Goal: Task Accomplishment & Management: Complete application form

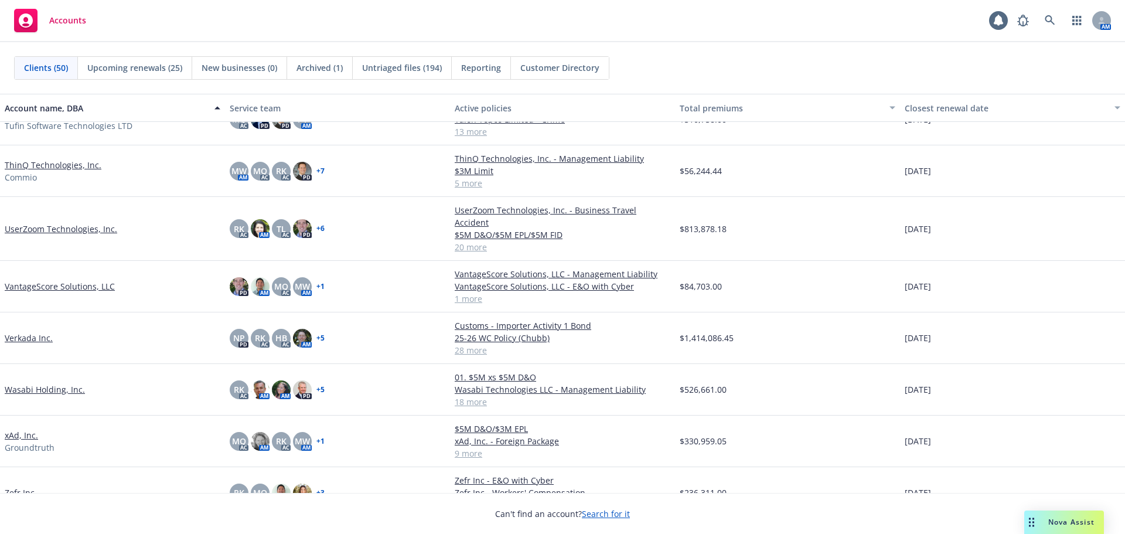
scroll to position [2015, 0]
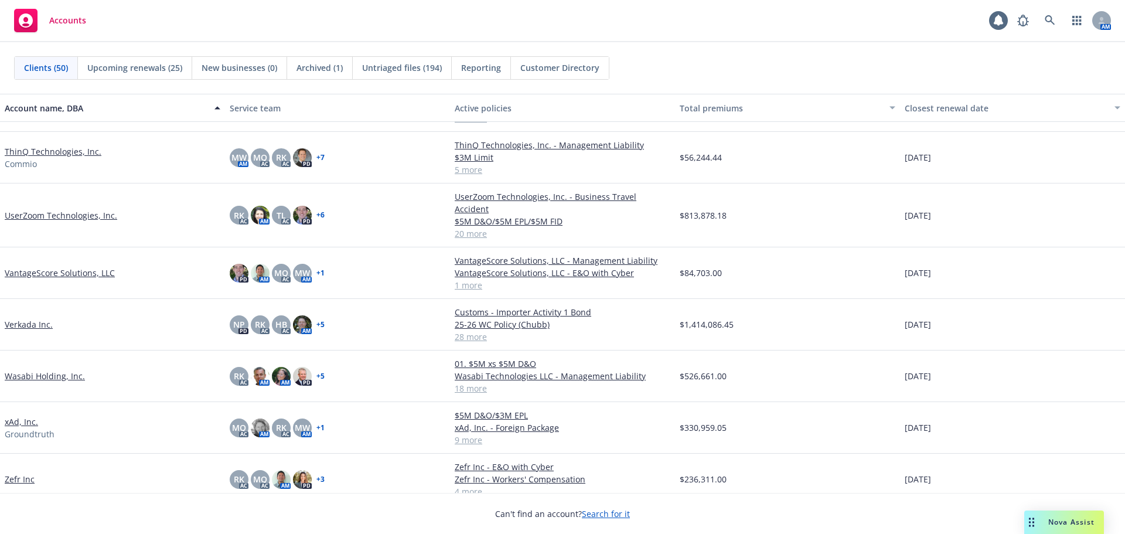
click at [99, 210] on link "UserZoom Technologies, Inc." at bounding box center [61, 215] width 112 height 12
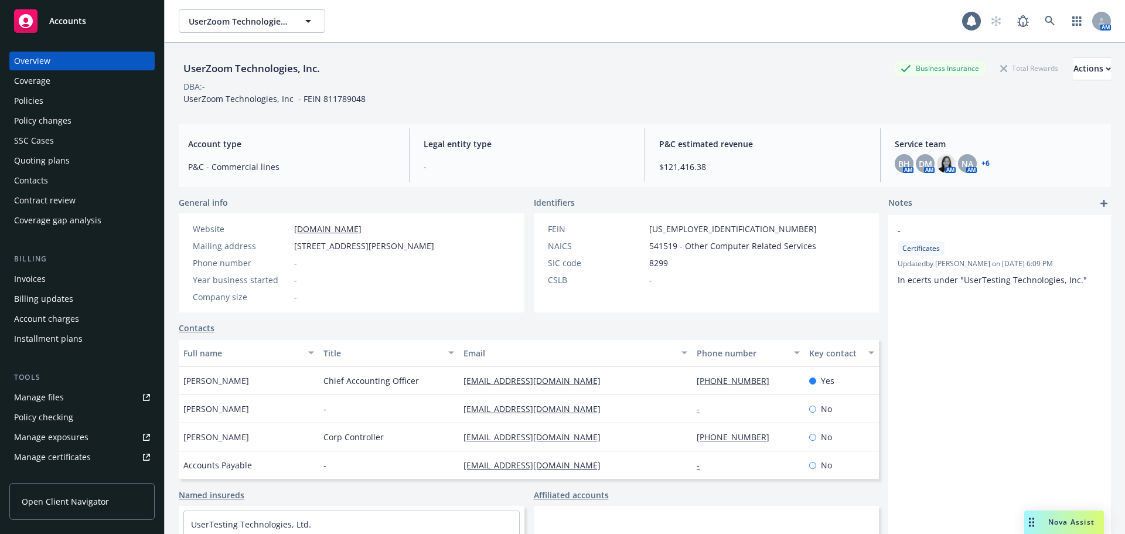
click at [80, 100] on div "Policies" at bounding box center [82, 100] width 136 height 19
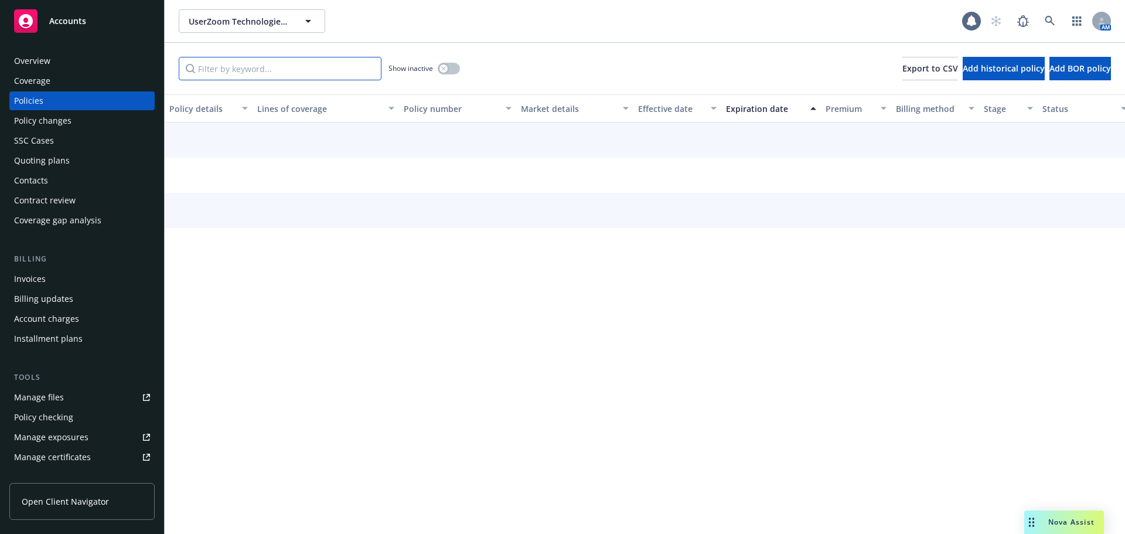
click at [237, 76] on input "Filter by keyword..." at bounding box center [280, 68] width 203 height 23
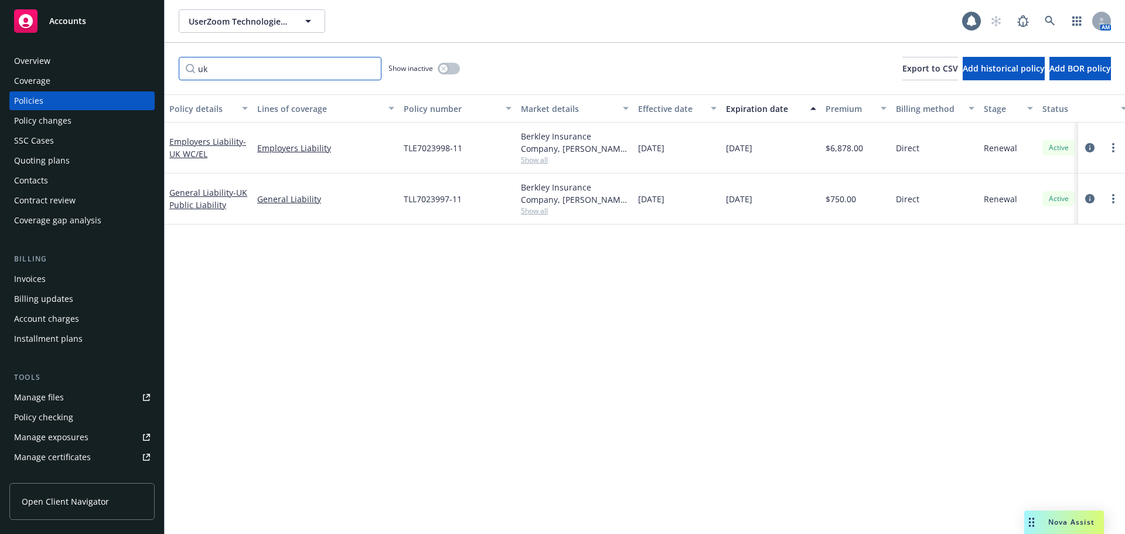
type input "uk"
click at [196, 200] on span "- UK Public Liability" at bounding box center [208, 198] width 78 height 23
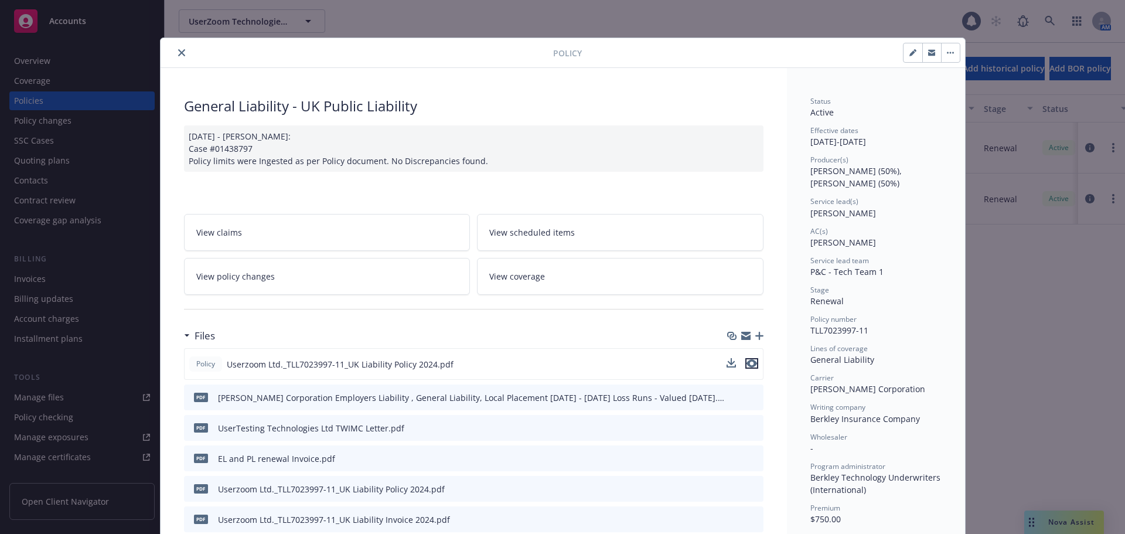
click at [746, 361] on icon "preview file" at bounding box center [751, 363] width 11 height 8
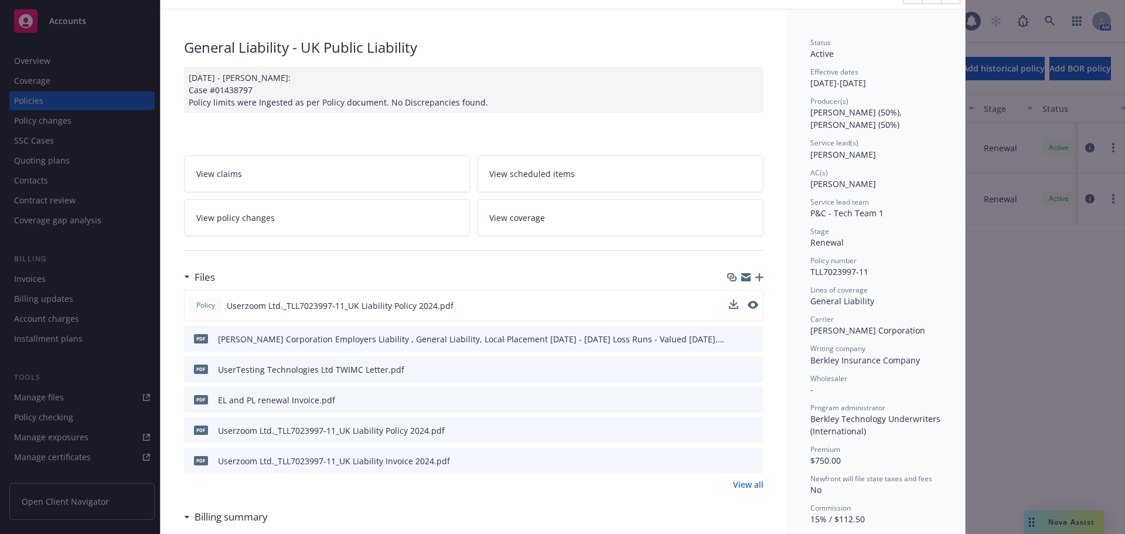
scroll to position [117, 0]
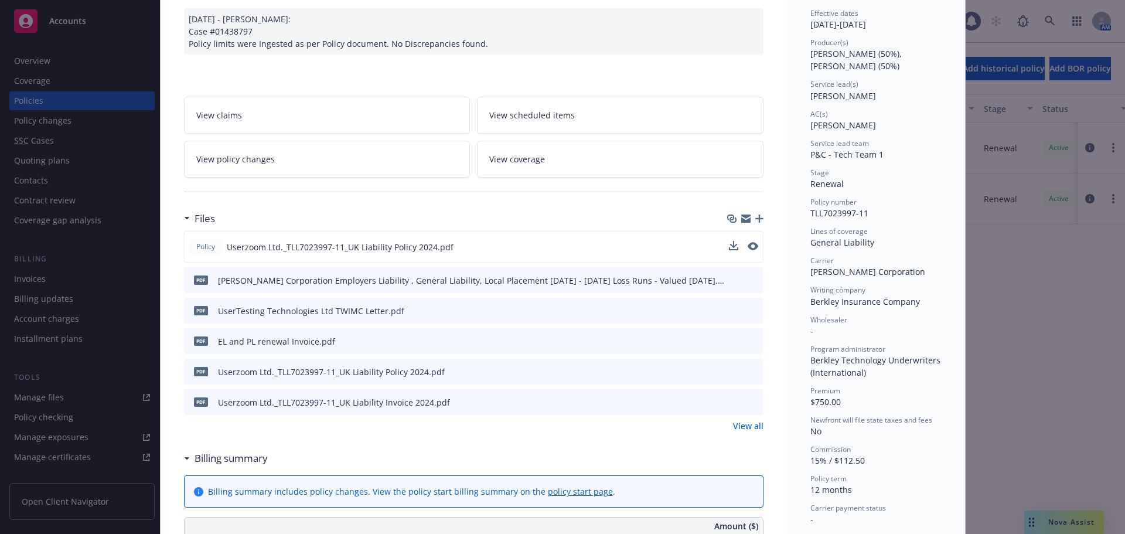
click at [749, 371] on icon "preview file" at bounding box center [752, 371] width 11 height 8
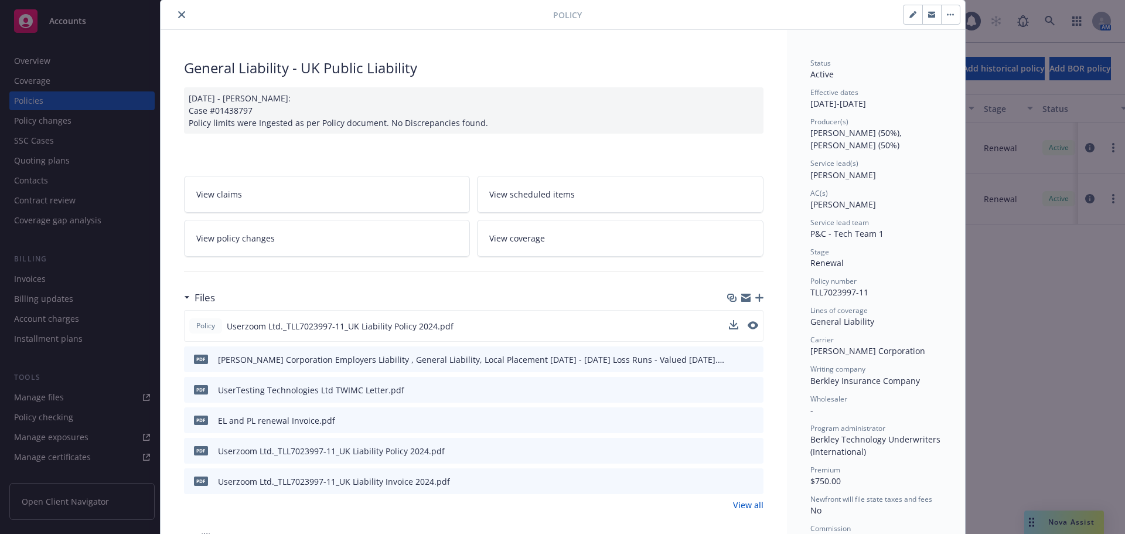
scroll to position [59, 0]
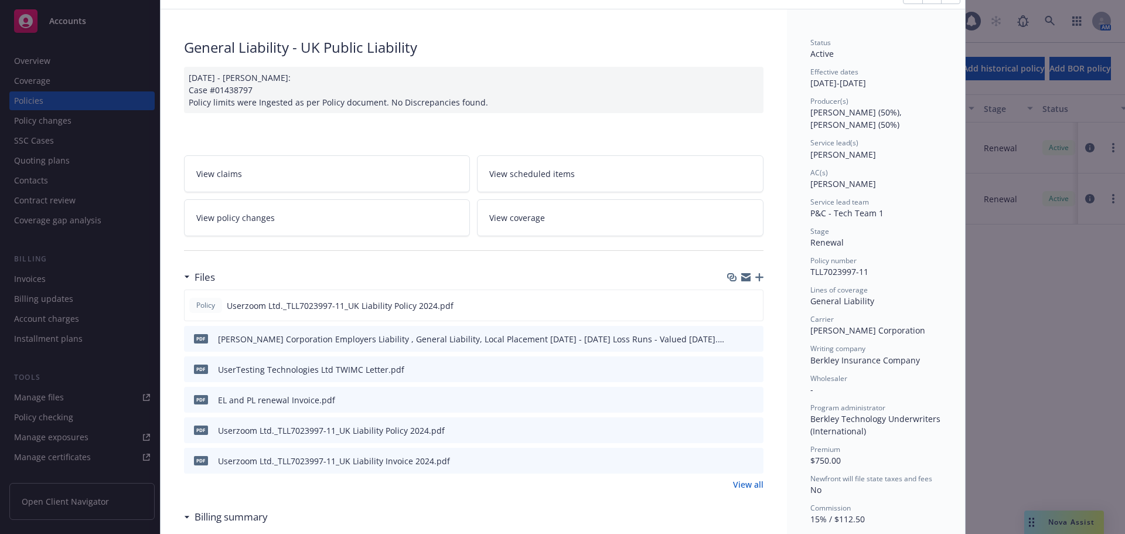
click at [735, 481] on link "View all" at bounding box center [748, 484] width 30 height 12
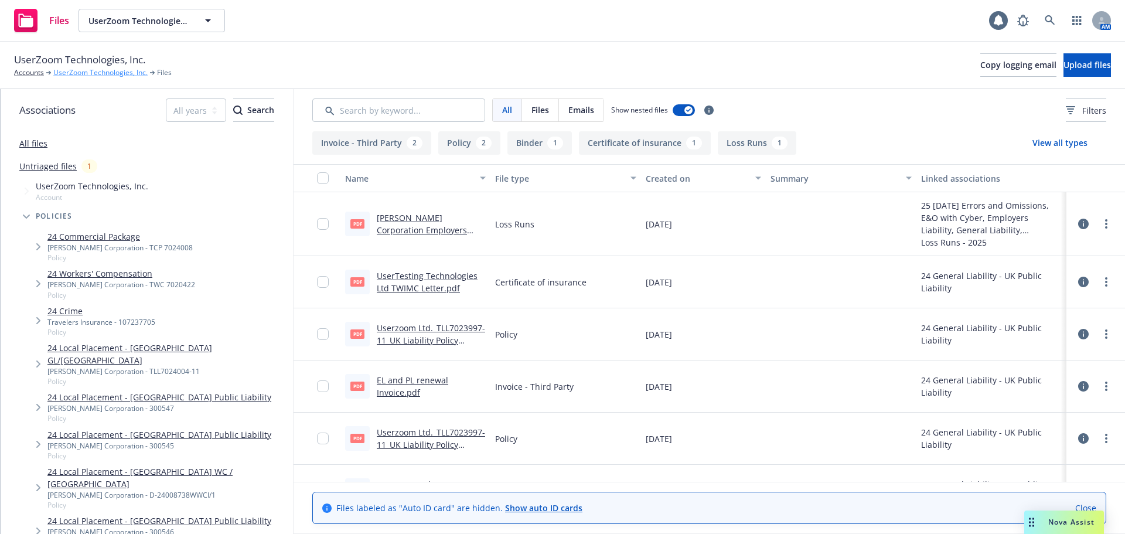
click at [97, 74] on link "UserZoom Technologies, Inc." at bounding box center [100, 72] width 94 height 11
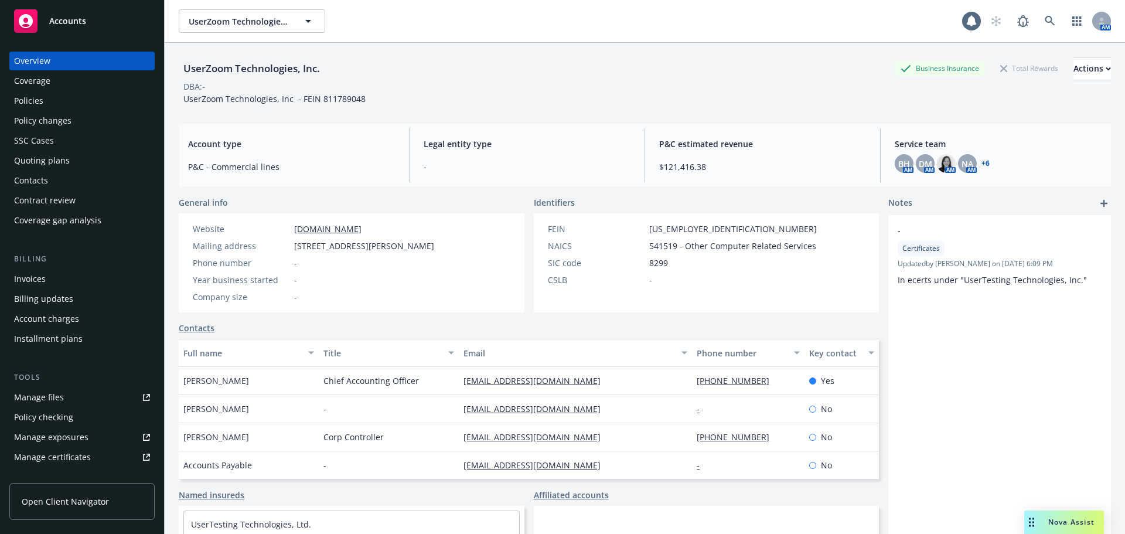
click at [108, 156] on div "Quoting plans" at bounding box center [82, 160] width 136 height 19
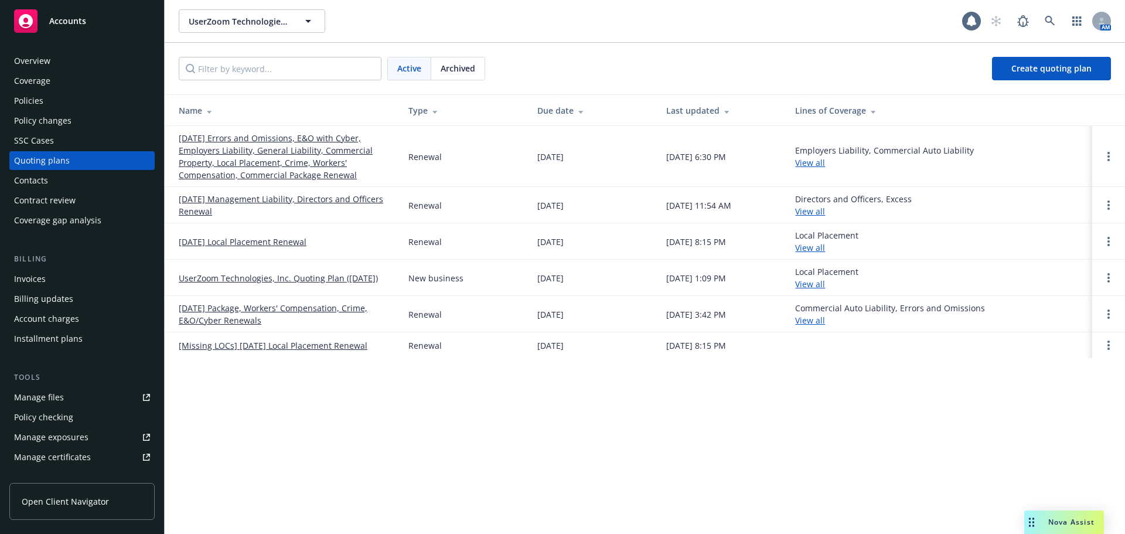
click at [283, 147] on link "09/21/25 Errors and Omissions, E&O with Cyber, Employers Liability, General Lia…" at bounding box center [284, 156] width 211 height 49
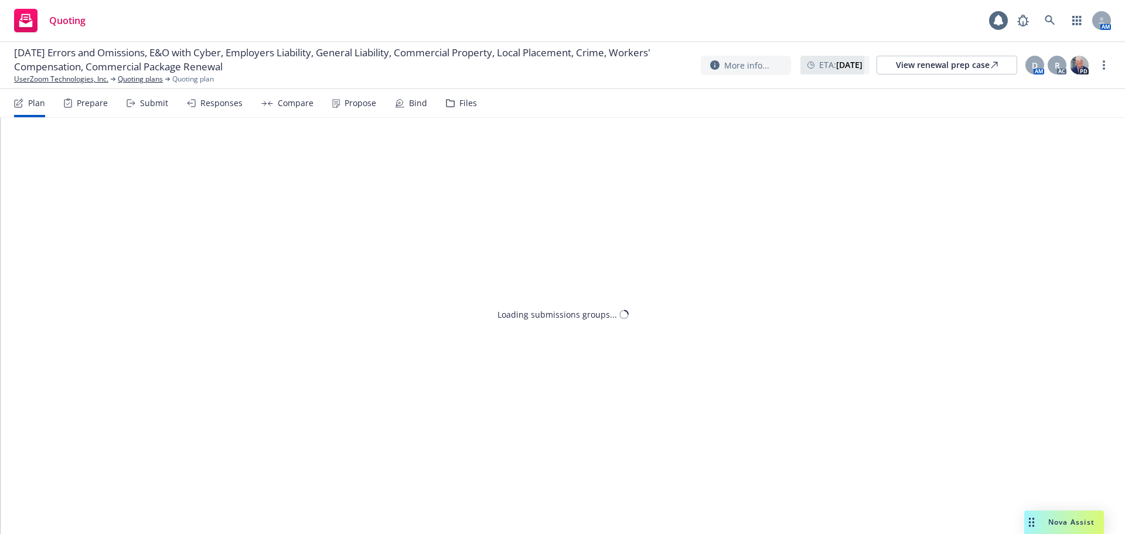
click at [139, 113] on div "Submit" at bounding box center [148, 103] width 42 height 28
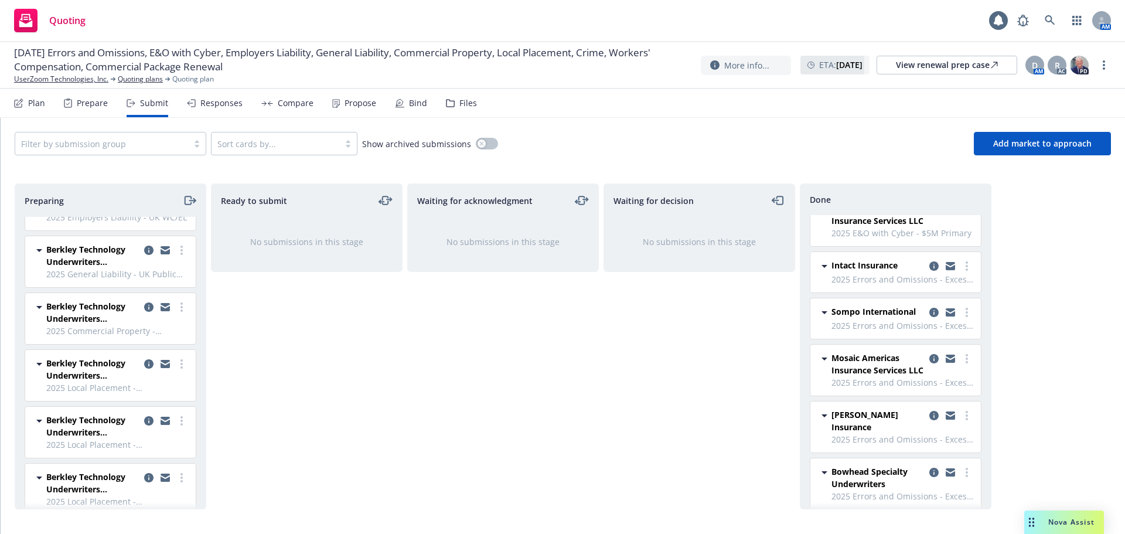
scroll to position [72, 0]
click at [144, 305] on icon "copy logging email" at bounding box center [148, 308] width 9 height 9
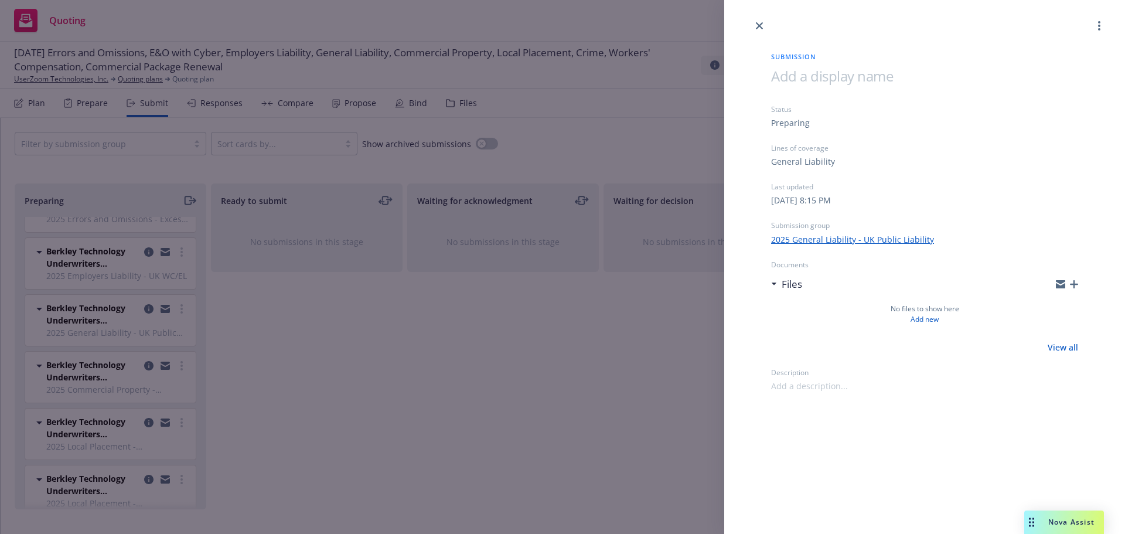
click at [241, 325] on div "Submission Status Preparing Lines of coverage General Liability Last updated We…" at bounding box center [562, 267] width 1125 height 534
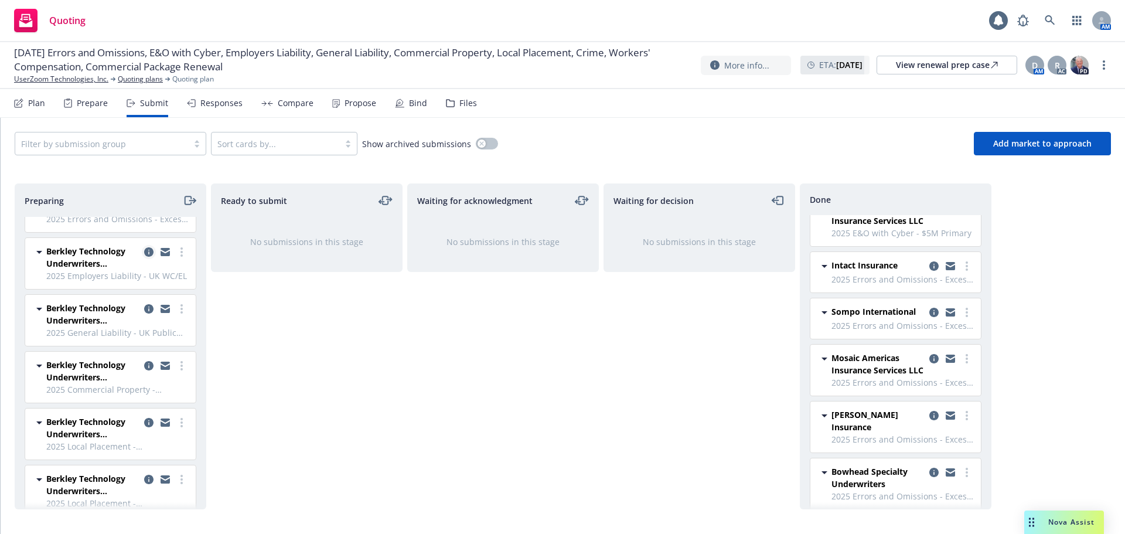
click at [144, 250] on icon "copy logging email" at bounding box center [148, 251] width 9 height 9
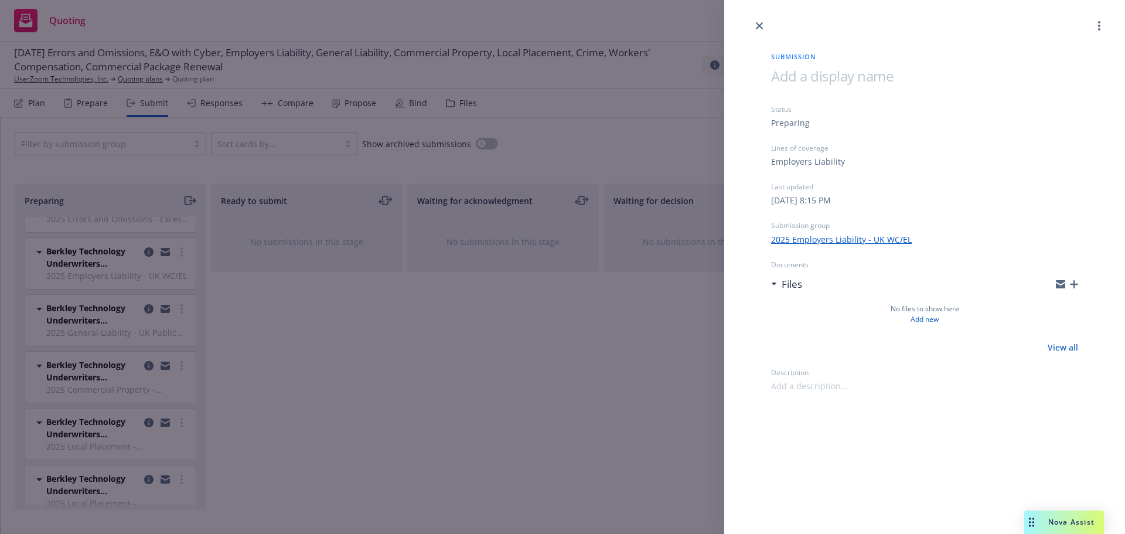
click at [445, 387] on div "Submission Status Preparing Lines of coverage Employers Liability Last updated …" at bounding box center [562, 267] width 1125 height 534
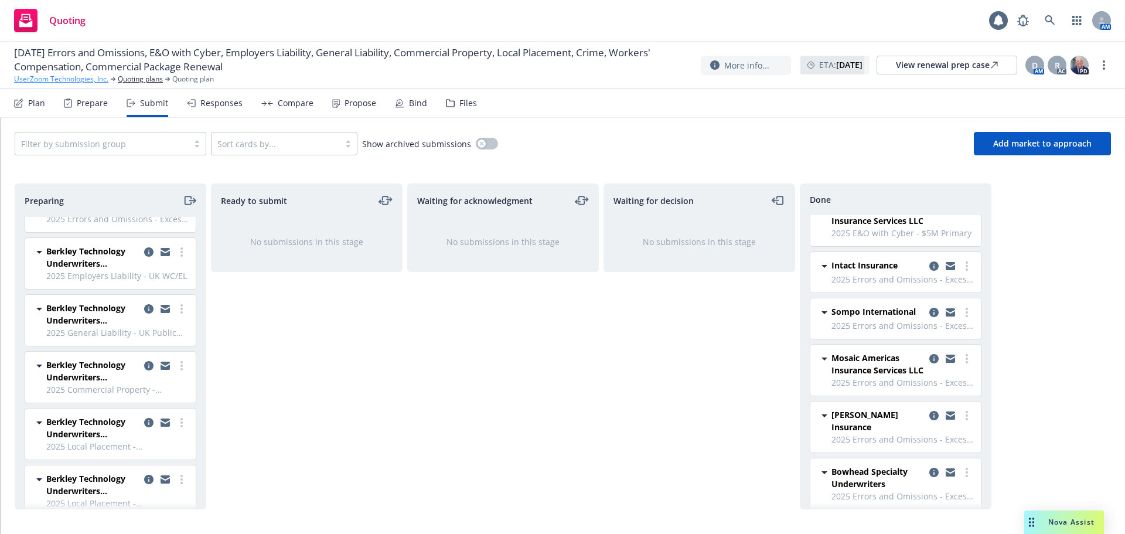
click at [87, 80] on link "UserZoom Technologies, Inc." at bounding box center [61, 79] width 94 height 11
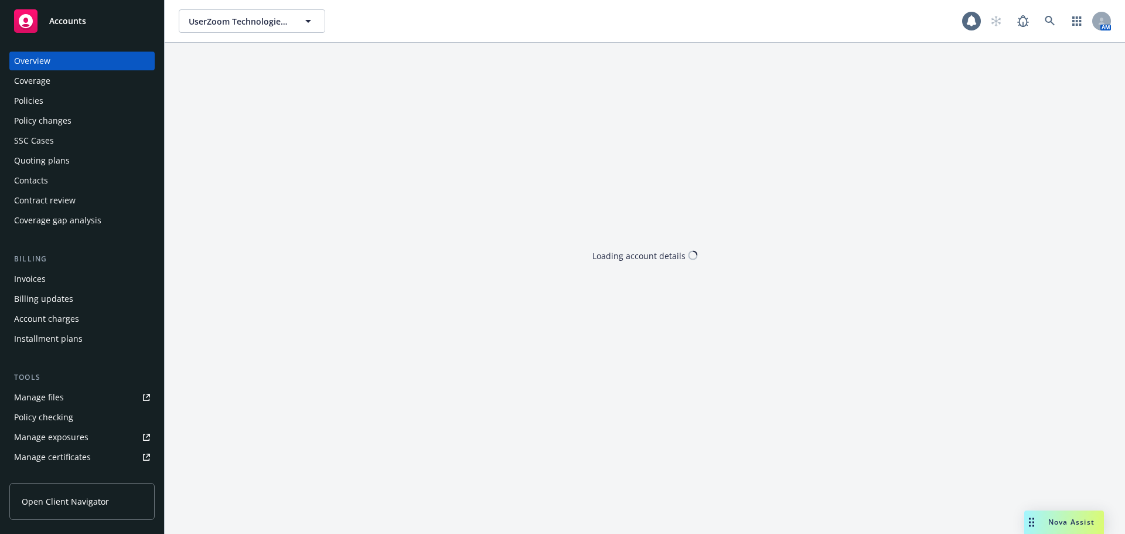
click at [64, 108] on div "Policies" at bounding box center [82, 100] width 136 height 19
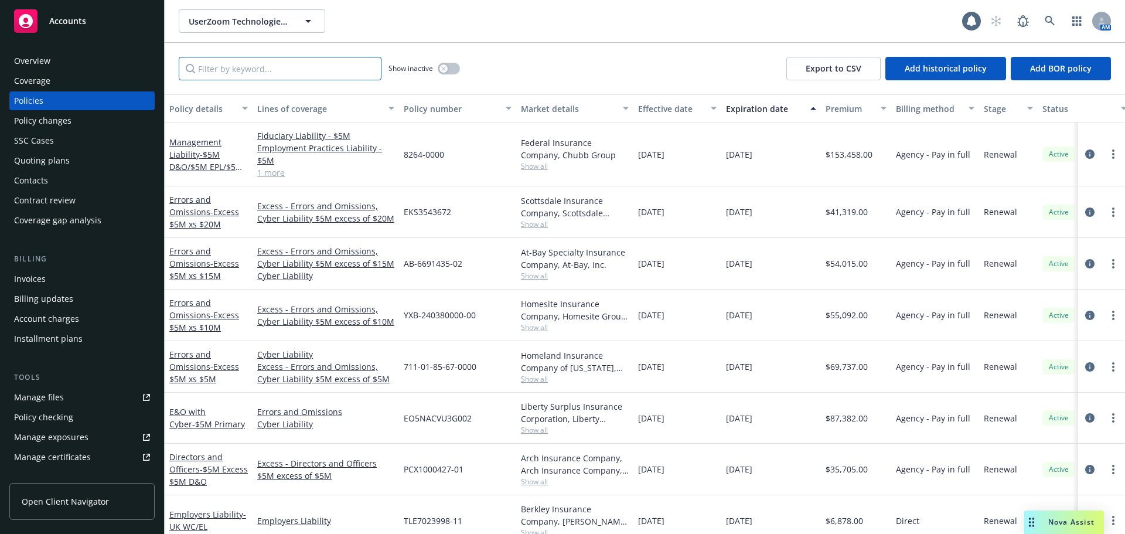
click at [273, 64] on input "Filter by keyword..." at bounding box center [280, 68] width 203 height 23
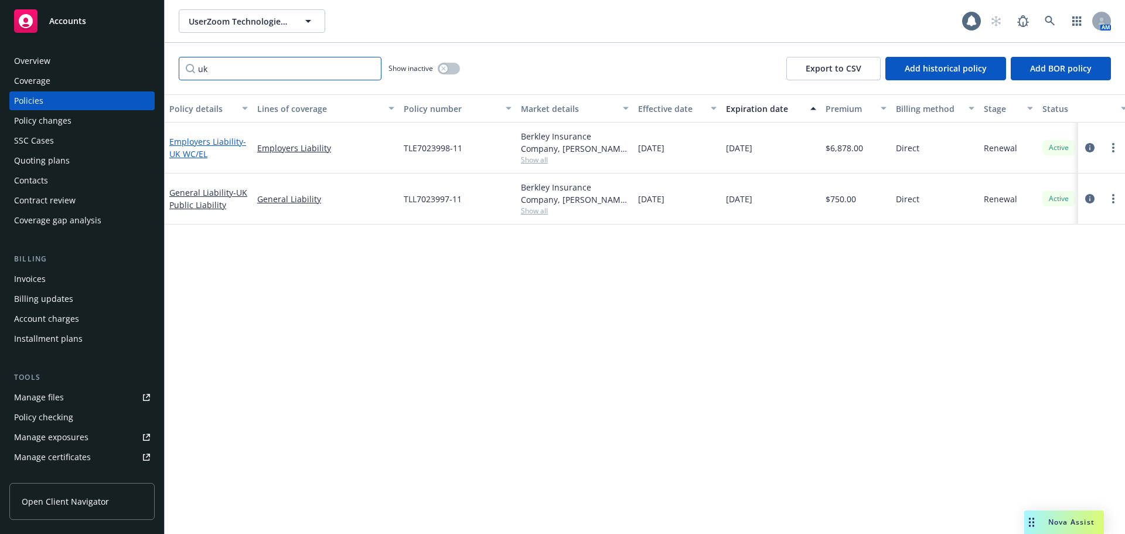
type input "uk"
click at [195, 146] on link "Employers Liability - UK WC/EL" at bounding box center [207, 147] width 77 height 23
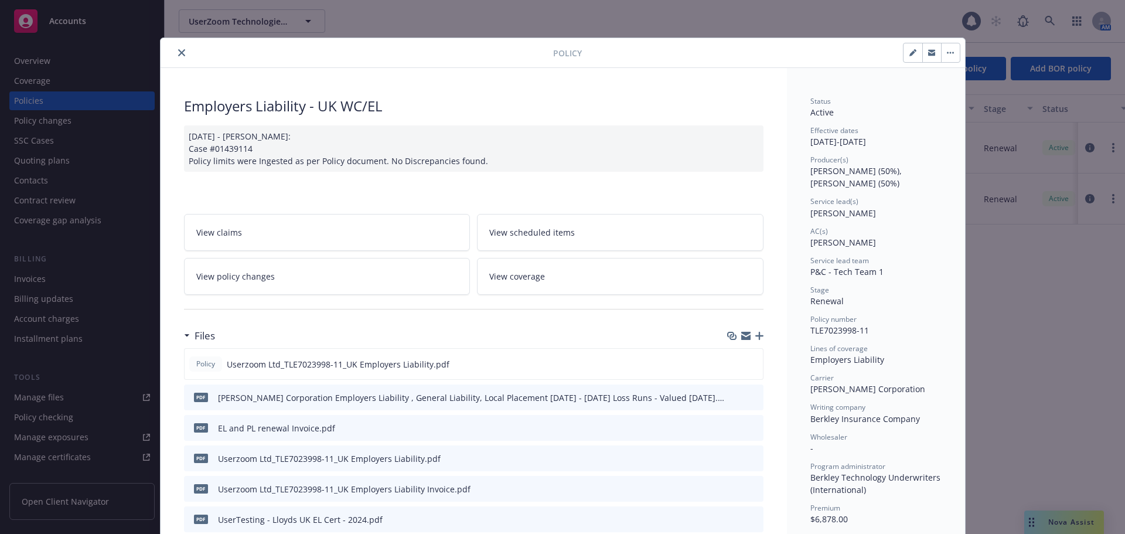
click at [178, 51] on icon "close" at bounding box center [181, 52] width 7 height 7
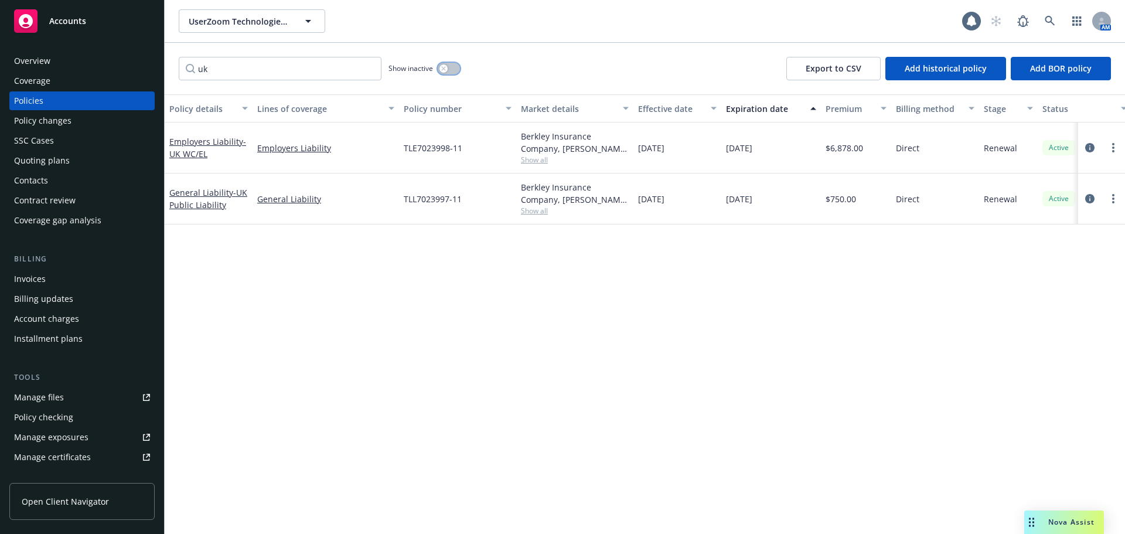
click at [449, 67] on button "button" at bounding box center [449, 69] width 22 height 12
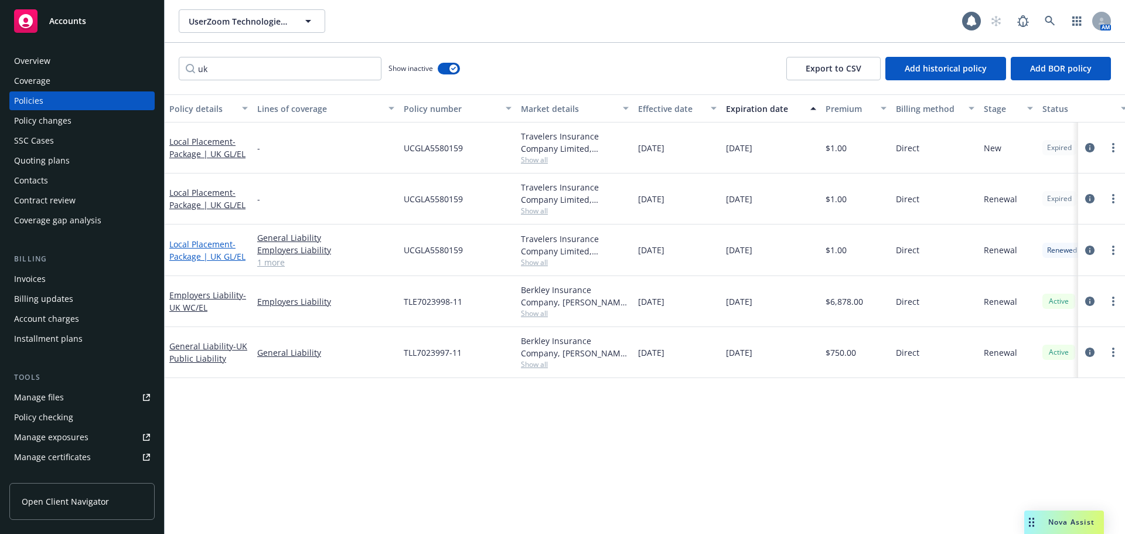
click at [187, 254] on span "- Package | UK GL/EL" at bounding box center [207, 249] width 76 height 23
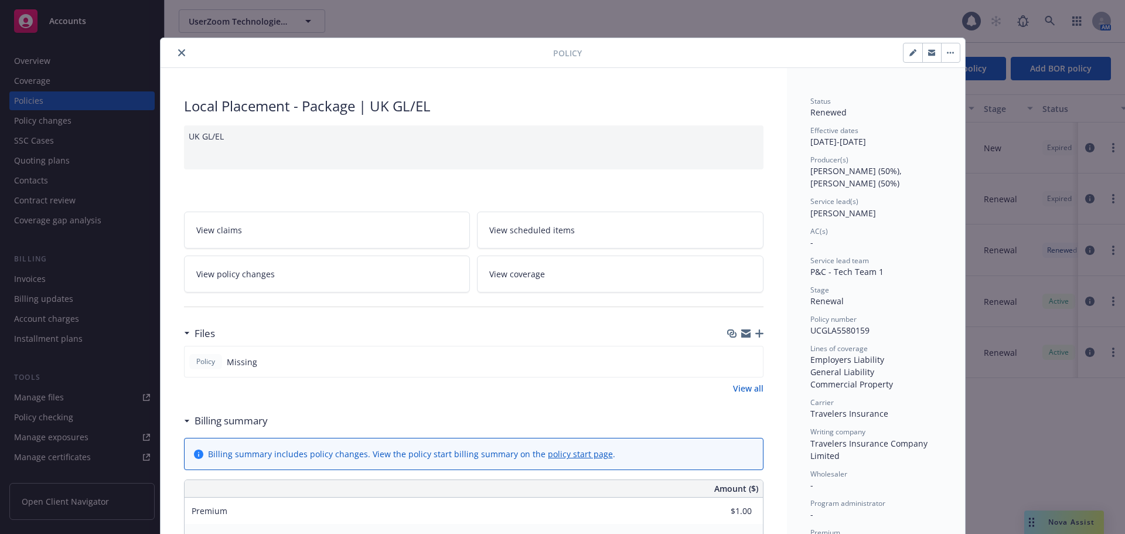
click at [179, 49] on icon "close" at bounding box center [181, 52] width 7 height 7
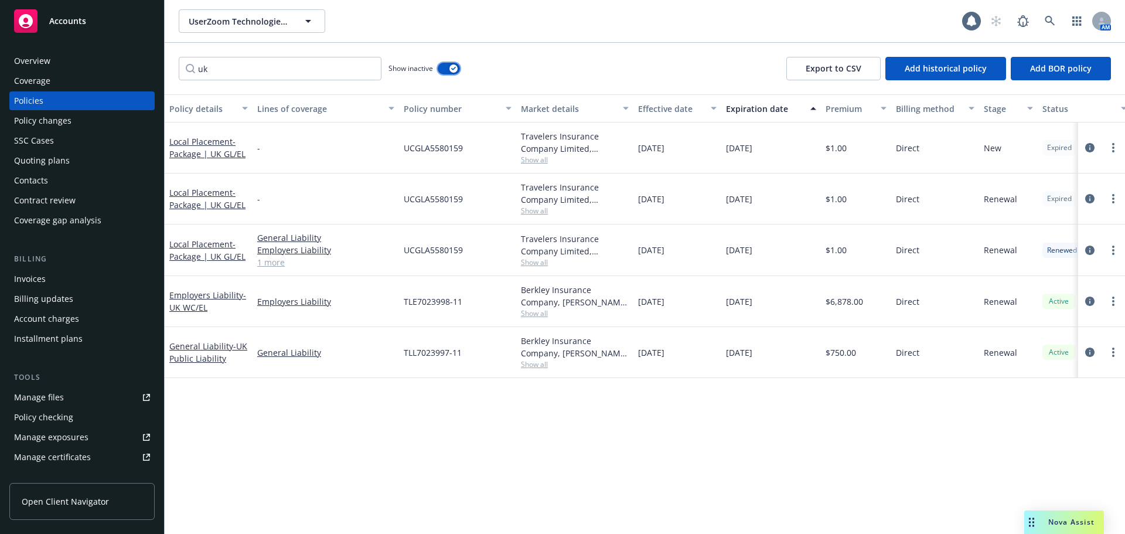
click at [452, 69] on icon "button" at bounding box center [453, 69] width 5 height 4
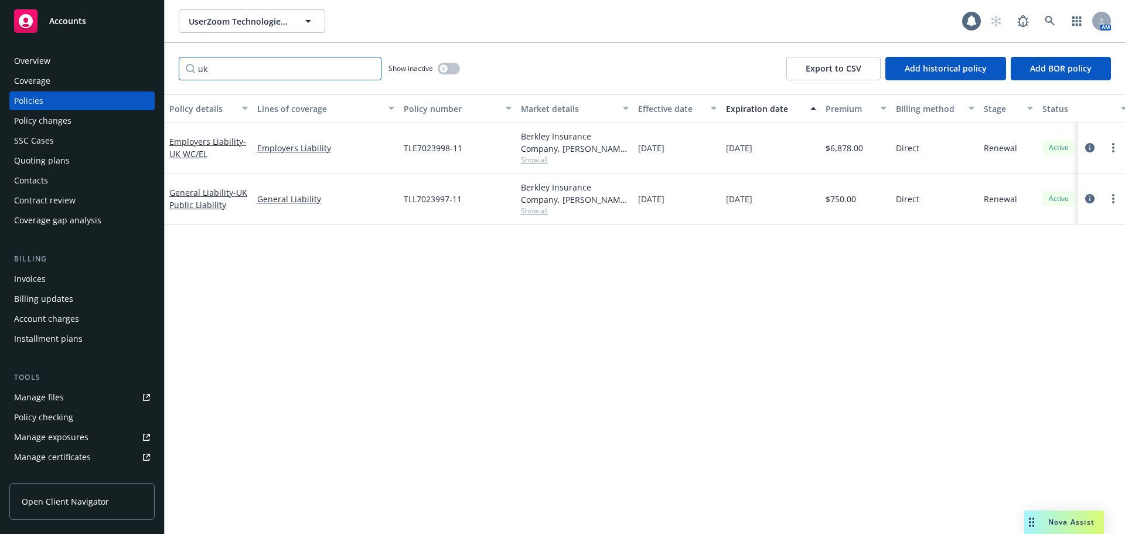
click at [370, 69] on input "uk" at bounding box center [280, 68] width 203 height 23
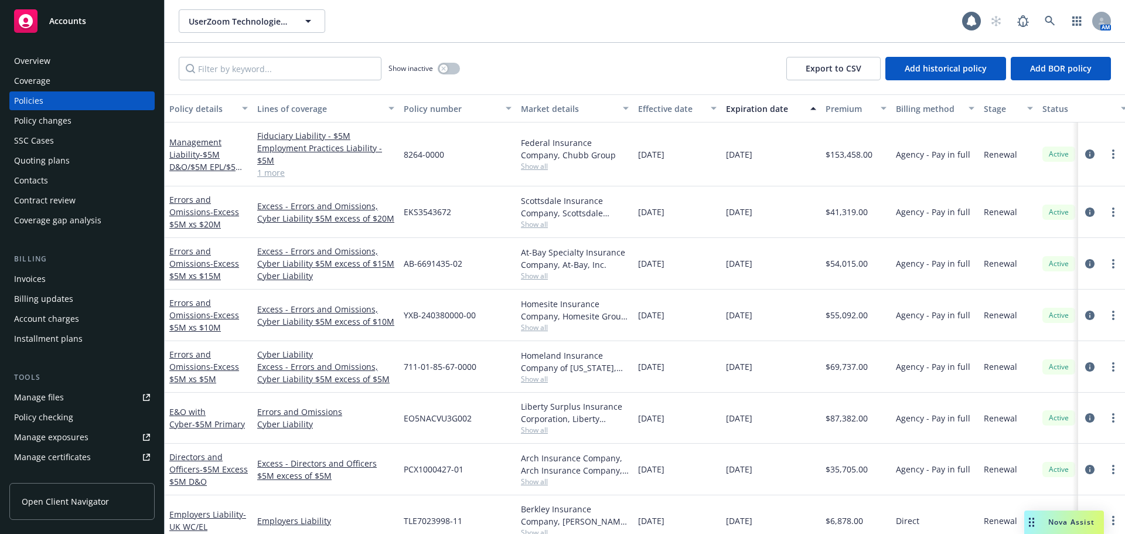
click at [497, 50] on div "Show inactive Export to CSV Add historical policy Add BOR policy" at bounding box center [645, 69] width 960 height 52
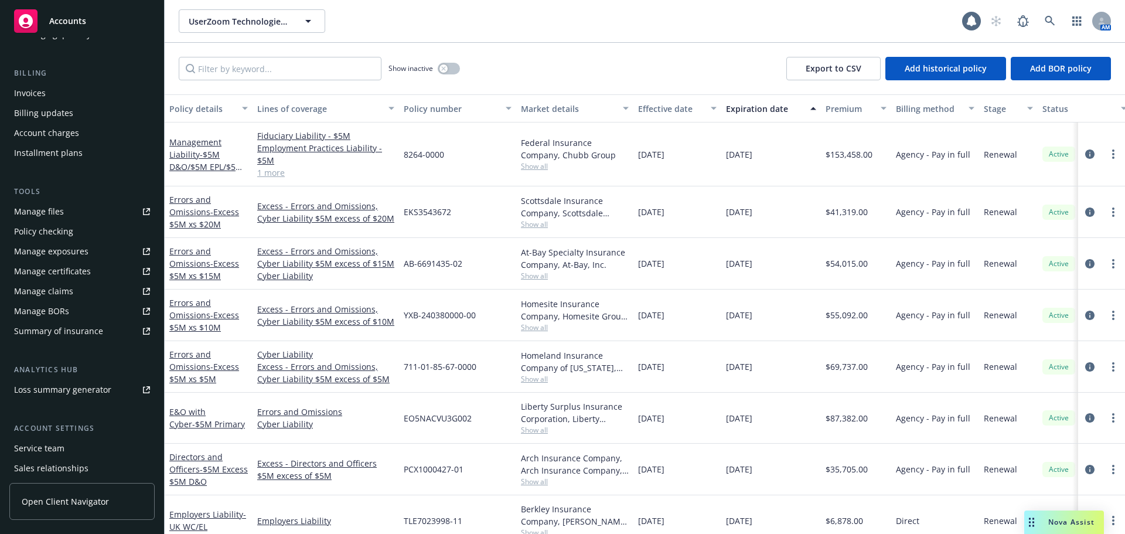
scroll to position [250, 0]
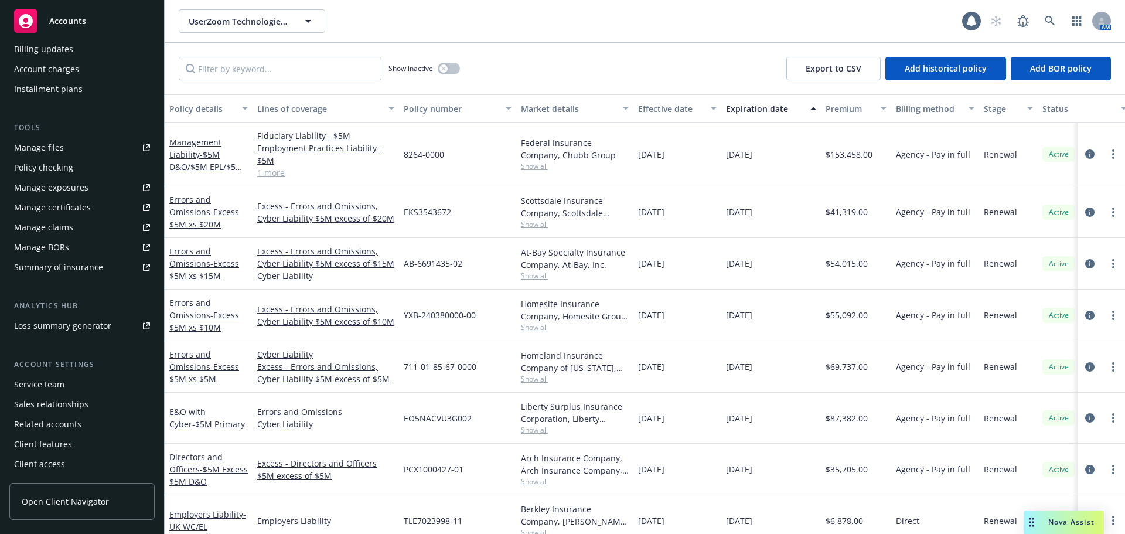
click at [80, 390] on div "Service team" at bounding box center [82, 384] width 136 height 19
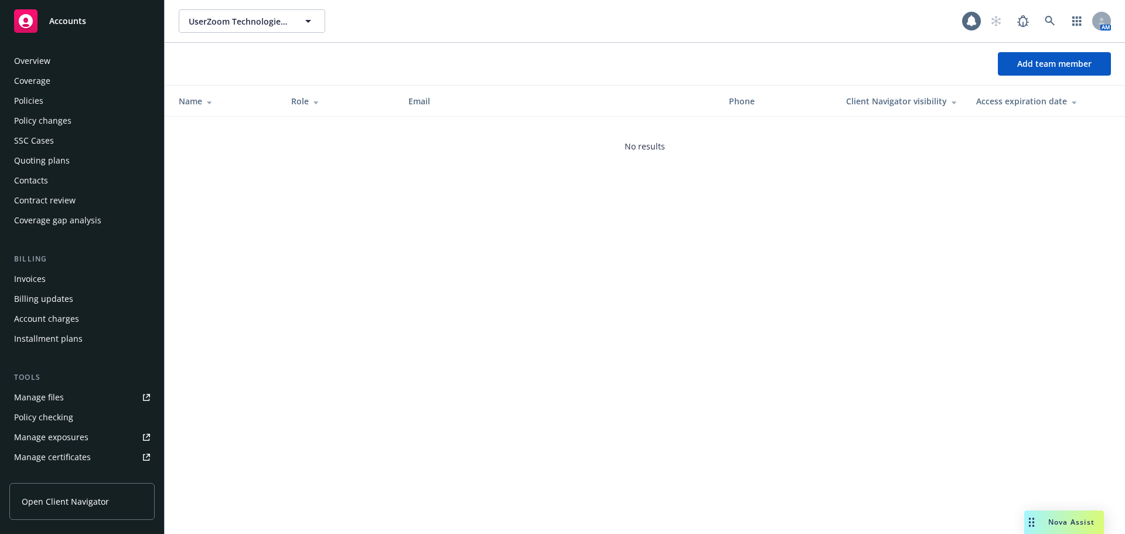
scroll to position [250, 0]
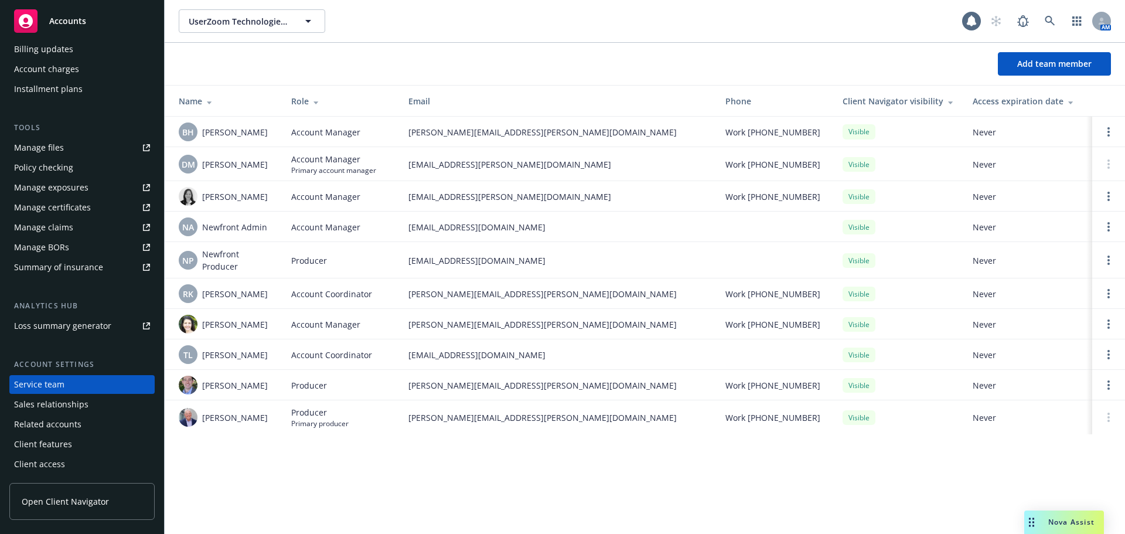
click at [41, 26] on div "Accounts" at bounding box center [82, 20] width 136 height 23
